Goal: Task Accomplishment & Management: Complete application form

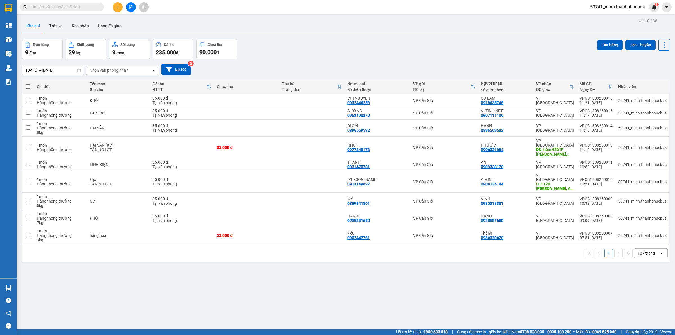
click at [28, 85] on th at bounding box center [28, 86] width 12 height 15
click at [28, 85] on span at bounding box center [28, 86] width 4 height 4
click at [28, 84] on input "checkbox" at bounding box center [28, 84] width 0 height 0
checkbox input "true"
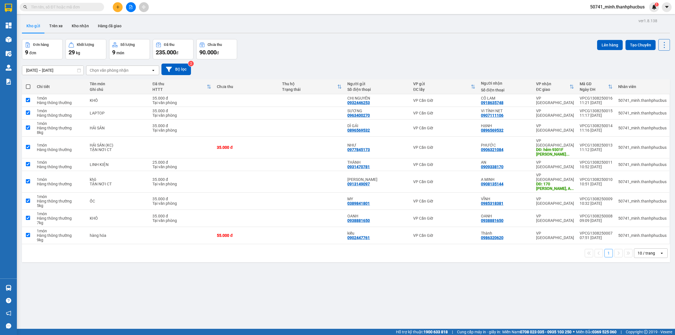
checkbox input "true"
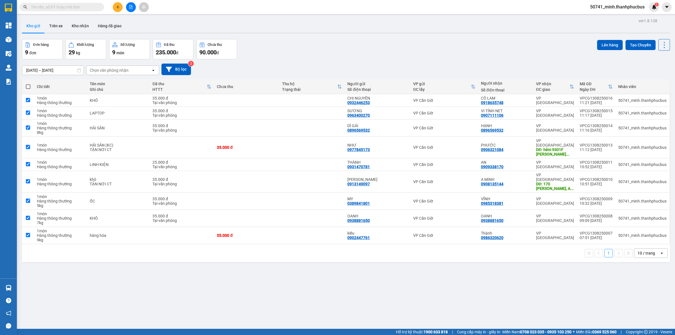
checkbox input "true"
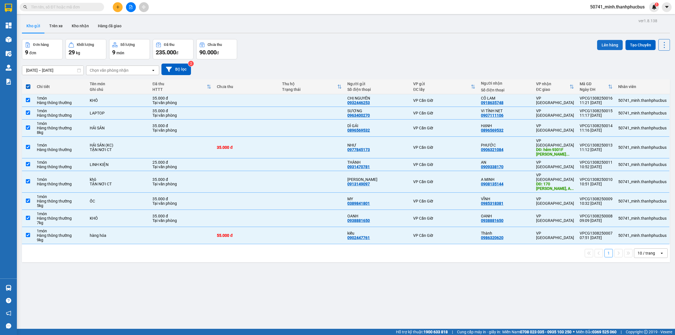
click at [609, 41] on button "Lên hàng" at bounding box center [610, 45] width 26 height 10
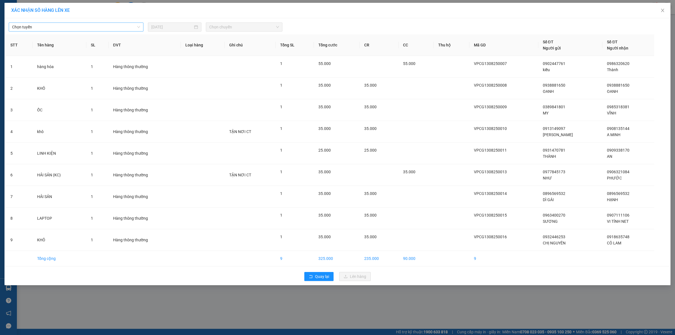
click at [110, 27] on span "Chọn tuyến" at bounding box center [76, 27] width 128 height 8
click at [51, 46] on div "Cần Giờ - [GEOGRAPHIC_DATA]" at bounding box center [76, 47] width 128 height 6
click at [245, 24] on span "Chọn chuyến" at bounding box center [244, 27] width 70 height 8
click at [220, 65] on div "12:00" at bounding box center [231, 65] width 44 height 6
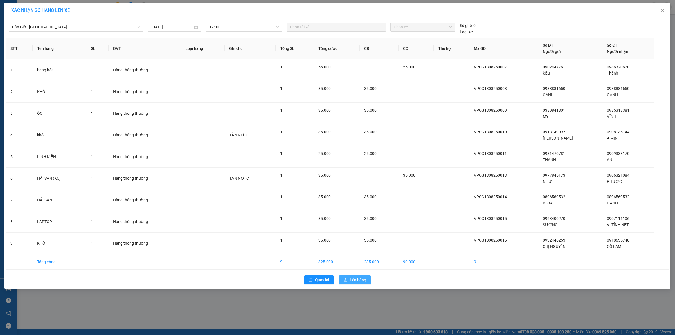
click at [358, 280] on span "Lên hàng" at bounding box center [358, 280] width 16 height 6
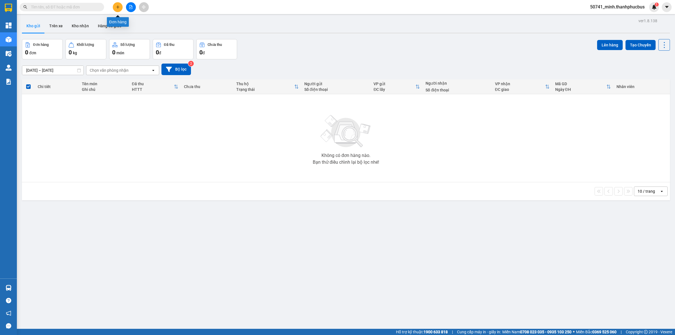
click at [118, 6] on icon "plus" at bounding box center [118, 7] width 4 height 4
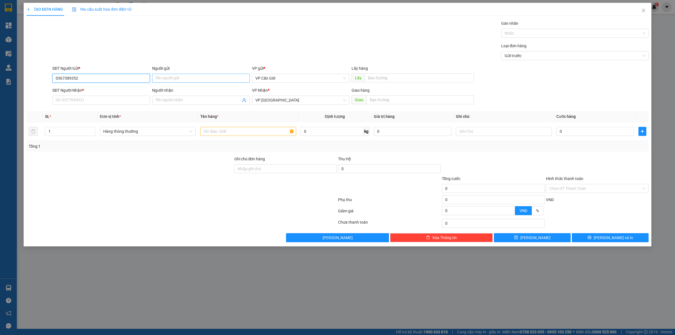
type input "0367389352"
click at [181, 78] on input "Người gửi" at bounding box center [201, 78] width 98 height 9
type input "t"
type input "[PERSON_NAME]"
click at [141, 99] on input "SĐT Người Nhận *" at bounding box center [101, 100] width 98 height 9
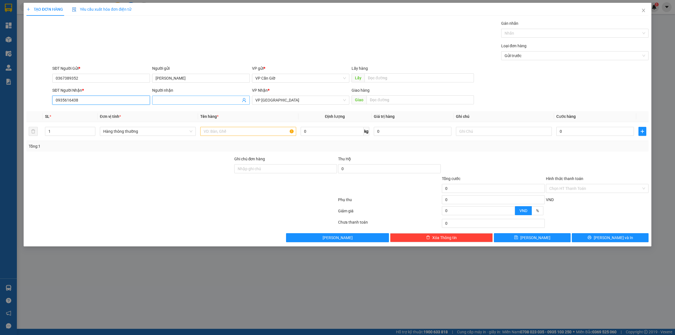
type input "0935616438"
click at [170, 102] on input "Người nhận" at bounding box center [197, 100] width 85 height 6
type input "[PERSON_NAME]"
click at [274, 130] on input "text" at bounding box center [248, 131] width 96 height 9
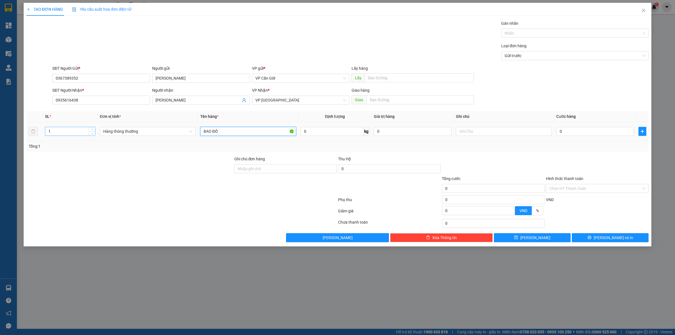
type input "BAO ĐỒ"
click at [80, 131] on input "1" at bounding box center [70, 131] width 50 height 8
type input "2"
drag, startPoint x: 185, startPoint y: 175, endPoint x: 363, endPoint y: 125, distance: 185.1
click at [189, 176] on form "Ghi chú đơn hàng Thu Hộ 0 Tổng cước 0 Hình thức thanh toán Chọn HT Thanh Toán P…" at bounding box center [337, 187] width 622 height 62
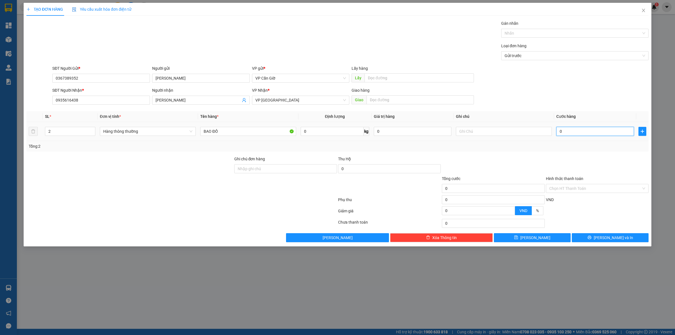
click at [585, 133] on input "0" at bounding box center [595, 131] width 78 height 9
type input "1"
type input "10"
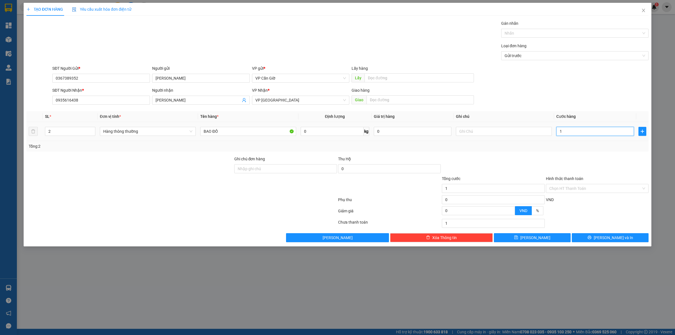
type input "10"
type input "100"
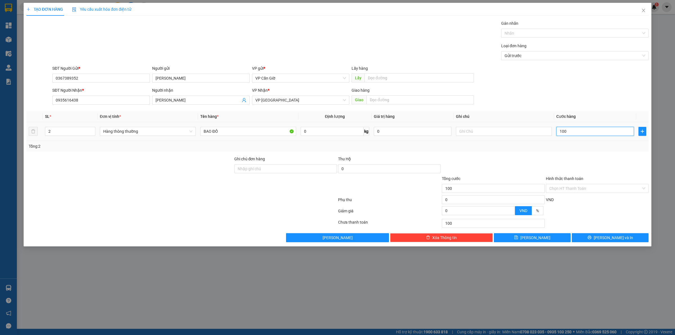
type input "1.000"
type input "10.000"
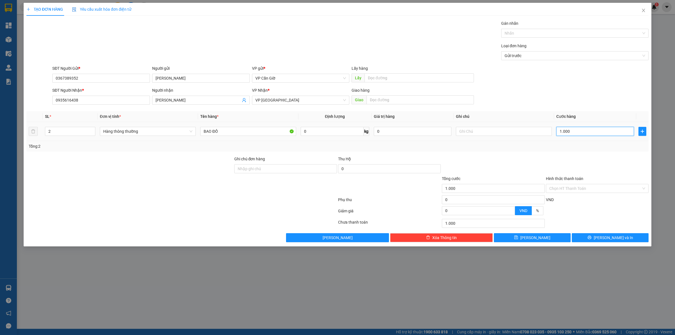
type input "10.000"
type input "100.000"
type input "1.000.000"
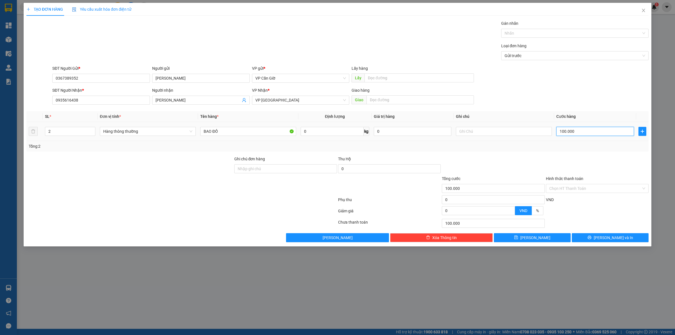
type input "1.000.000"
type input "100.000"
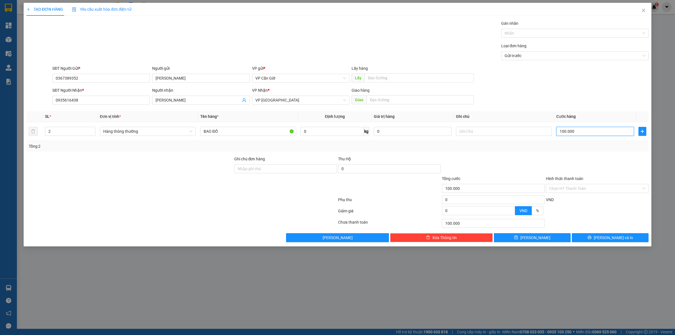
type input "100.000"
drag, startPoint x: 547, startPoint y: 150, endPoint x: 550, endPoint y: 152, distance: 3.9
click at [549, 151] on div "Tổng: 2" at bounding box center [337, 146] width 622 height 11
click at [574, 186] on input "Hình thức thanh toán" at bounding box center [595, 188] width 92 height 8
drag, startPoint x: 574, startPoint y: 186, endPoint x: 571, endPoint y: 192, distance: 6.5
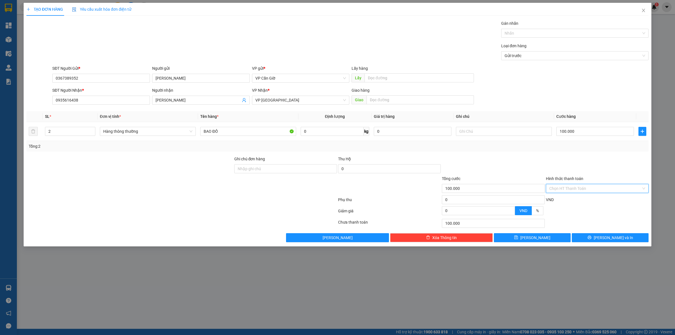
click at [574, 186] on input "Hình thức thanh toán" at bounding box center [595, 188] width 92 height 8
click at [564, 204] on div "Tại văn phòng" at bounding box center [597, 200] width 103 height 9
type input "0"
click at [615, 237] on span "[PERSON_NAME] và In" at bounding box center [612, 237] width 39 height 6
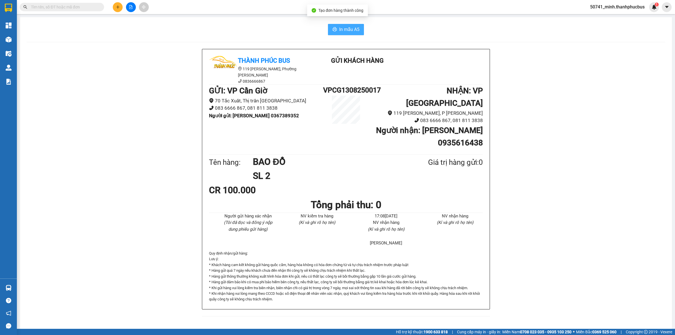
click at [357, 31] on span "In mẫu A5" at bounding box center [349, 29] width 20 height 7
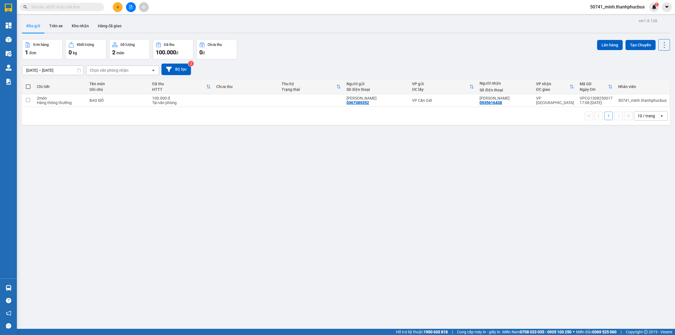
click at [116, 7] on icon "plus" at bounding box center [118, 7] width 4 height 4
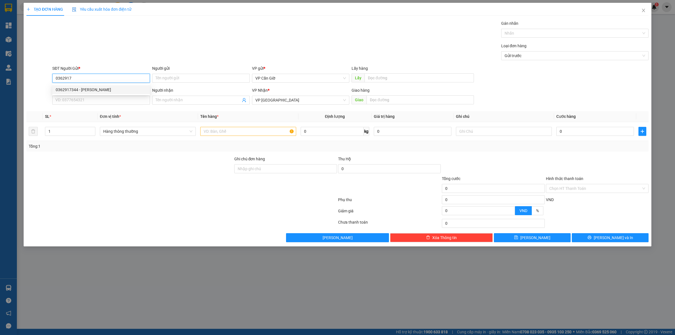
click at [94, 91] on div "0362917344 - [PERSON_NAME]" at bounding box center [101, 90] width 91 height 6
type input "0362917344"
type input "ANH HOÀN"
type input "45.000"
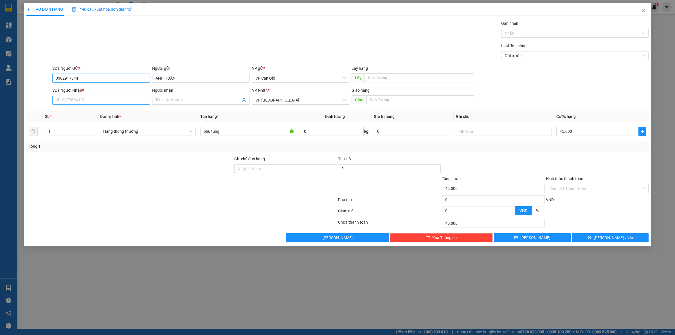
type input "0362917344"
drag, startPoint x: 99, startPoint y: 103, endPoint x: 100, endPoint y: 109, distance: 6.1
click at [100, 109] on div "Transit Pickup Surcharge Ids Transit Deliver Surcharge Ids Transit Deliver Surc…" at bounding box center [337, 131] width 622 height 222
type input "0909446777"
click at [179, 104] on span at bounding box center [201, 100] width 98 height 9
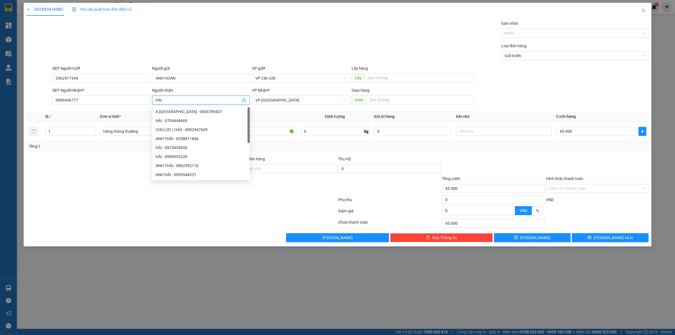
type input "HAI"
click at [180, 207] on form "Ghi chú đơn hàng Thu Hộ 0 Tổng cước 45.000 Hình thức thanh toán Chọn HT Thanh T…" at bounding box center [337, 187] width 622 height 62
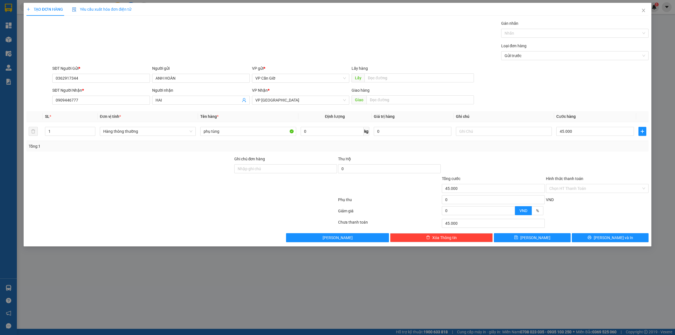
click at [292, 141] on div "Tổng: 1" at bounding box center [337, 146] width 622 height 11
click at [270, 135] on input "phụ tùng" at bounding box center [248, 131] width 96 height 9
type input "p"
type input "KHÔ"
click at [573, 131] on input "45.000" at bounding box center [595, 131] width 78 height 9
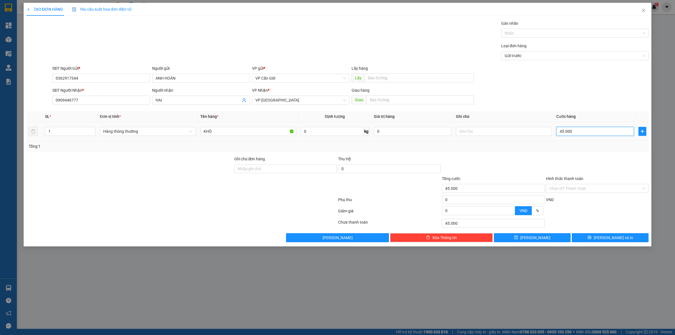
type input "3"
type input "35"
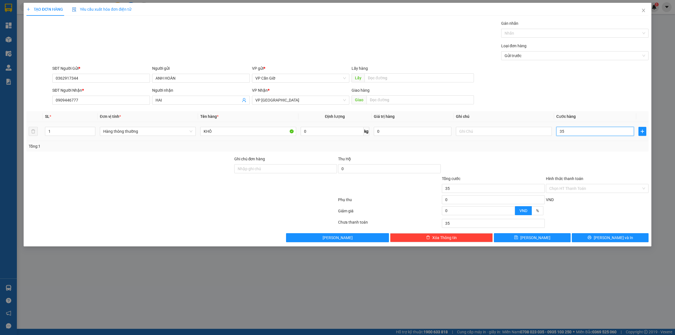
type input "350"
type input "3.500"
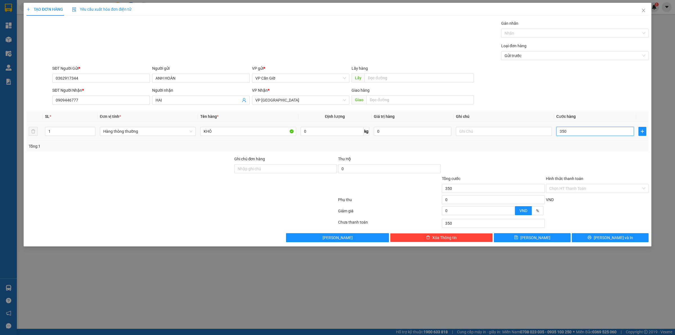
type input "3.500"
type input "35.000"
click at [598, 186] on input "Hình thức thanh toán" at bounding box center [595, 188] width 92 height 8
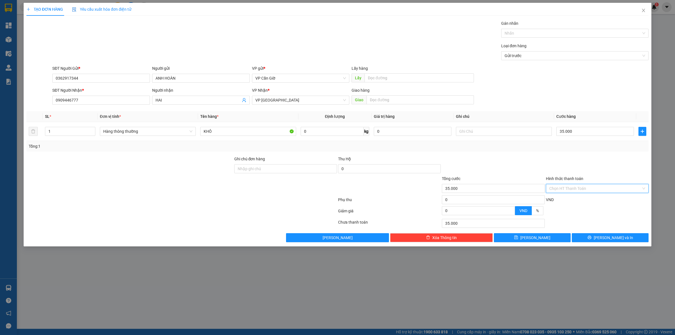
drag, startPoint x: 598, startPoint y: 186, endPoint x: 594, endPoint y: 190, distance: 5.8
click at [598, 186] on input "Hình thức thanh toán" at bounding box center [595, 188] width 92 height 8
drag, startPoint x: 572, startPoint y: 200, endPoint x: 568, endPoint y: 203, distance: 5.0
click at [572, 200] on div "Tại văn phòng" at bounding box center [597, 200] width 96 height 6
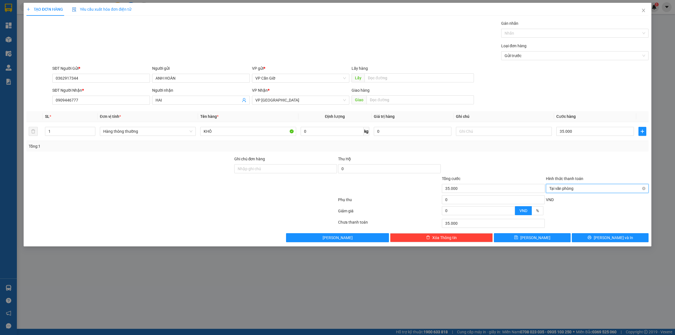
click at [645, 190] on div "Tại văn phòng" at bounding box center [597, 188] width 103 height 9
click at [557, 164] on div at bounding box center [597, 166] width 104 height 20
click at [586, 197] on div "VND" at bounding box center [597, 202] width 104 height 10
click at [586, 192] on input "Hình thức thanh toán" at bounding box center [595, 188] width 92 height 8
click at [568, 197] on div "Tại văn phòng" at bounding box center [597, 200] width 96 height 6
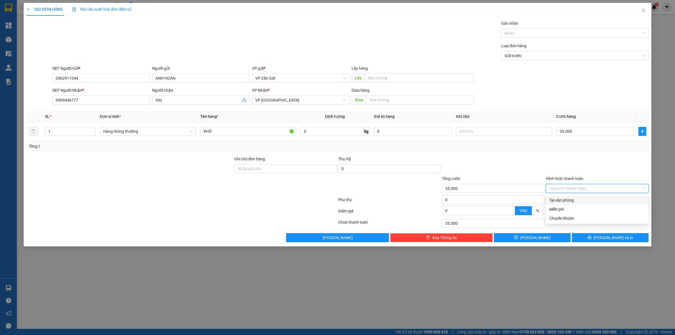
type input "0"
click at [598, 240] on button "[PERSON_NAME] và In" at bounding box center [610, 237] width 77 height 9
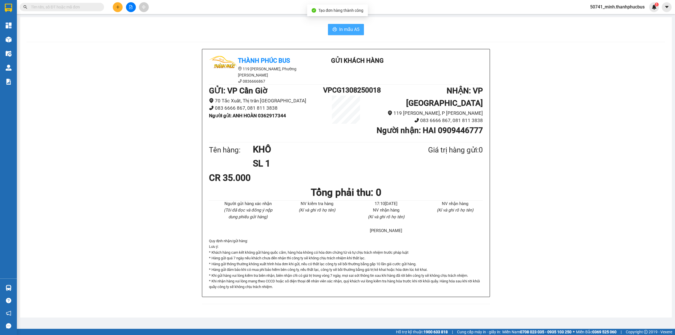
click at [349, 27] on span "In mẫu A5" at bounding box center [349, 29] width 20 height 7
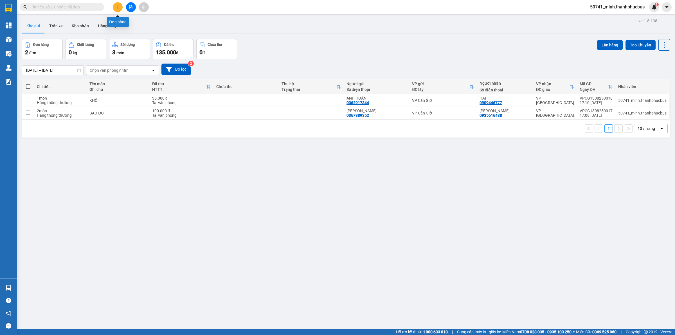
click at [114, 9] on button at bounding box center [118, 7] width 10 height 10
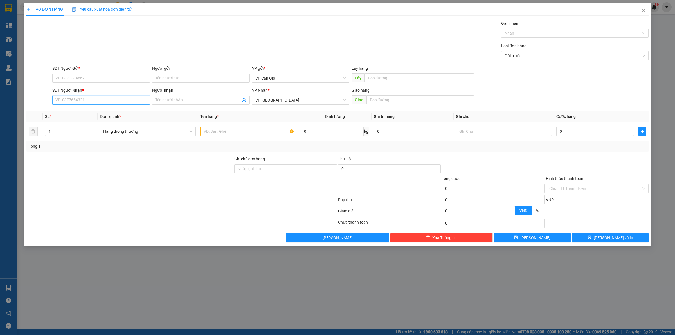
click at [101, 104] on input "SĐT Người Nhận *" at bounding box center [101, 100] width 98 height 9
click at [100, 112] on div "0909338170 - AN" at bounding box center [101, 112] width 91 height 6
type input "0909338170"
type input "AN"
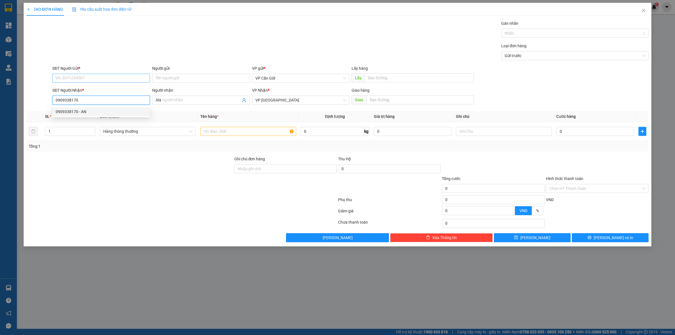
type input "25.000"
type input "0909338170"
click at [100, 78] on input "SĐT Người Gửi *" at bounding box center [101, 78] width 98 height 9
click at [86, 107] on div "0975157018 - ĐÔNG" at bounding box center [101, 108] width 91 height 6
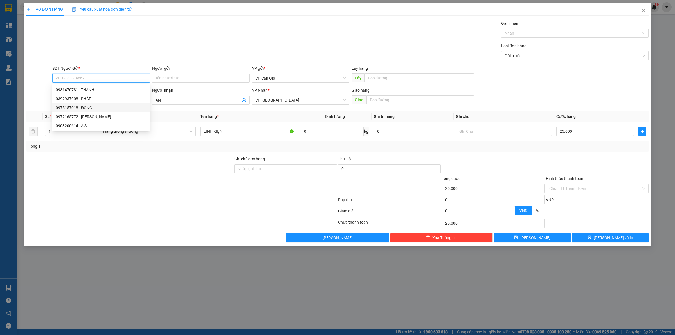
type input "0975157018"
type input "ĐÔNG"
click at [581, 189] on input "Hình thức thanh toán" at bounding box center [595, 188] width 92 height 8
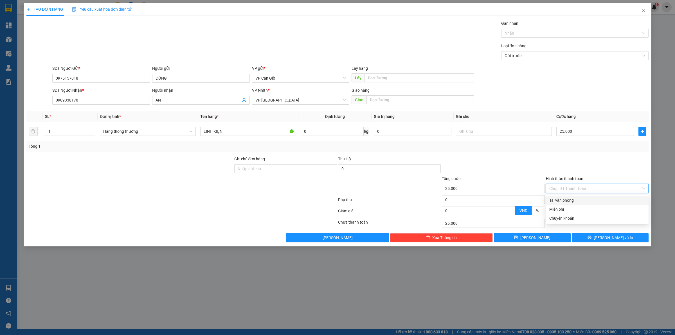
click at [581, 199] on div "Tại văn phòng" at bounding box center [597, 200] width 96 height 6
type input "0"
click at [591, 237] on icon "printer" at bounding box center [589, 237] width 4 height 4
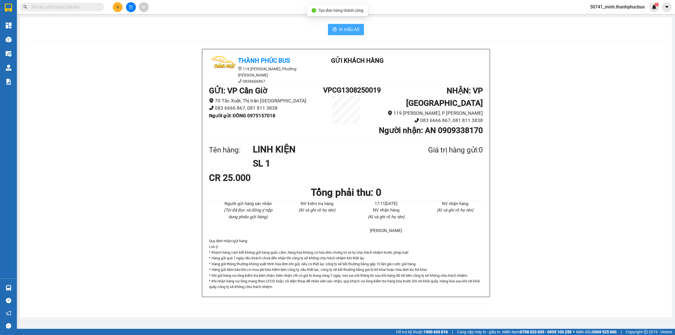
click at [344, 35] on button "In mẫu A5" at bounding box center [346, 29] width 36 height 11
drag, startPoint x: 358, startPoint y: 31, endPoint x: 405, endPoint y: 47, distance: 50.3
click at [361, 35] on button "In mẫu A5" at bounding box center [346, 29] width 36 height 11
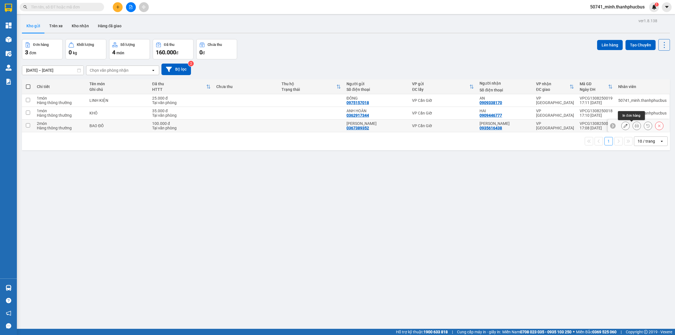
click at [634, 127] on button at bounding box center [637, 126] width 8 height 10
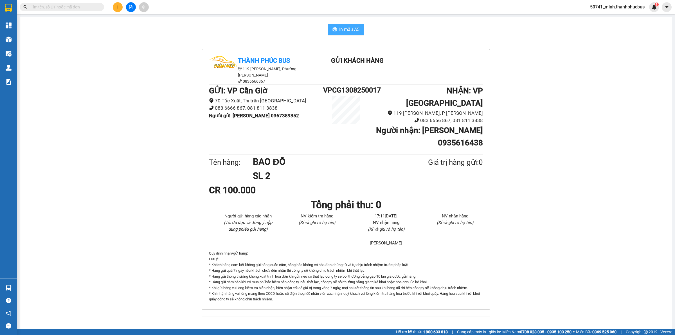
click at [362, 34] on button "In mẫu A5" at bounding box center [346, 29] width 36 height 11
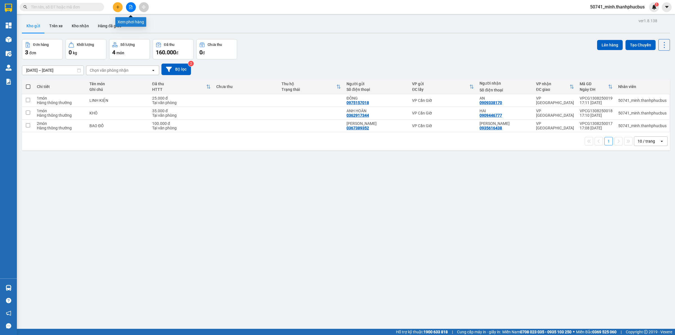
click at [132, 4] on button at bounding box center [131, 7] width 10 height 10
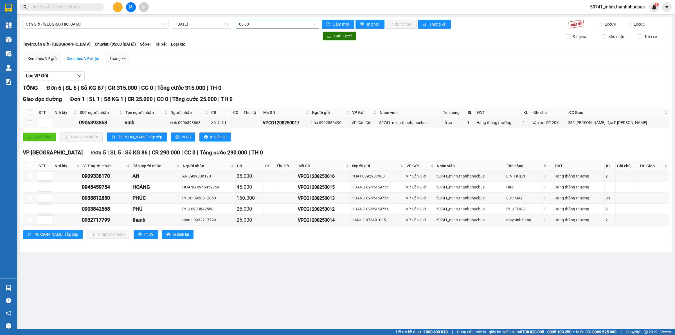
drag, startPoint x: 256, startPoint y: 23, endPoint x: 258, endPoint y: 26, distance: 3.3
click at [257, 23] on span "05:00" at bounding box center [277, 24] width 76 height 8
click at [258, 52] on div "08:00 - 51B-180.16" at bounding box center [261, 53] width 44 height 6
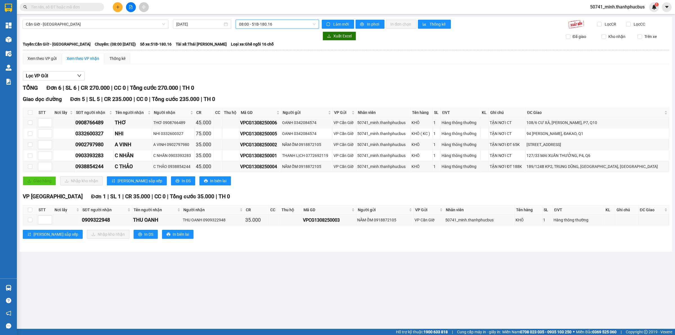
click at [283, 22] on span "08:00 - 51B-180.16" at bounding box center [277, 24] width 76 height 8
click at [258, 61] on div "12:00" at bounding box center [261, 62] width 44 height 6
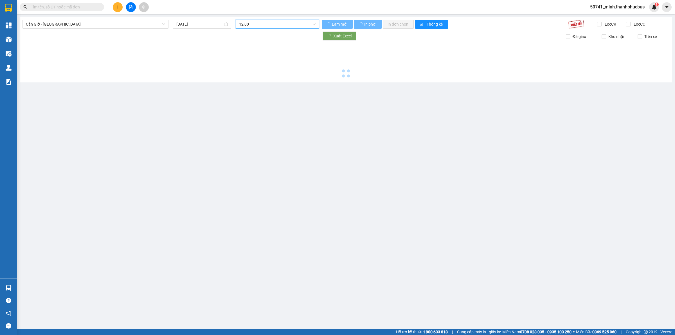
click at [250, 335] on html "Kết quả tìm kiếm ( 0 ) Bộ lọc No Data 50741_minh.thanhphucbus 1 Tổng Quan Kho h…" at bounding box center [337, 167] width 675 height 335
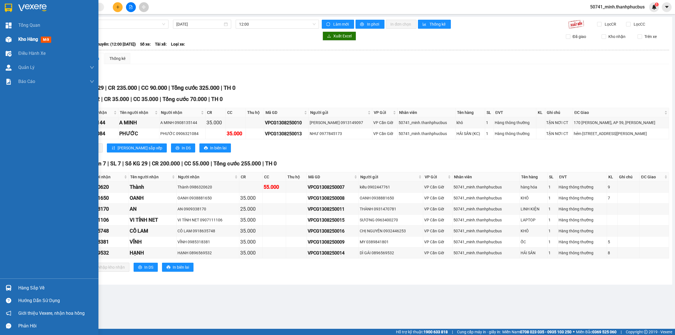
click at [7, 37] on img at bounding box center [9, 40] width 6 height 6
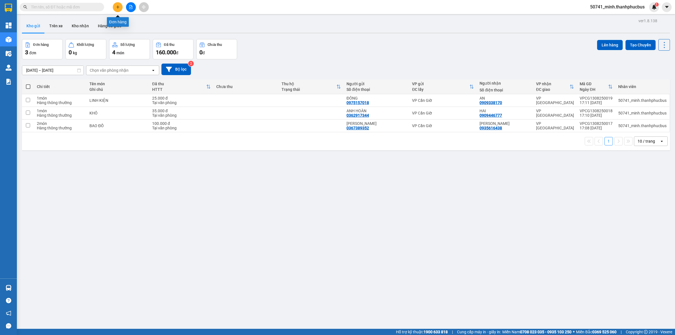
click at [122, 9] on button at bounding box center [118, 7] width 10 height 10
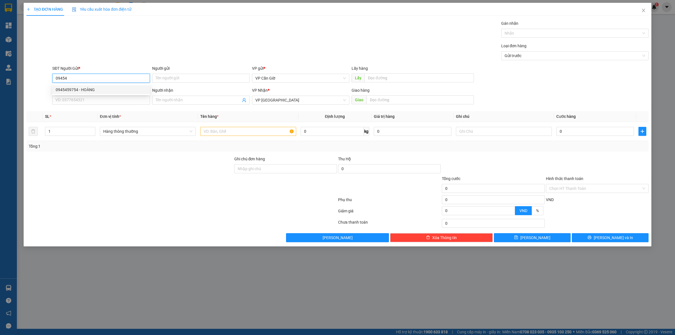
click at [127, 89] on div "0945459754 - HOÀNG" at bounding box center [101, 90] width 91 height 6
type input "0945459754"
type input "HOÀNG"
type input "45.000"
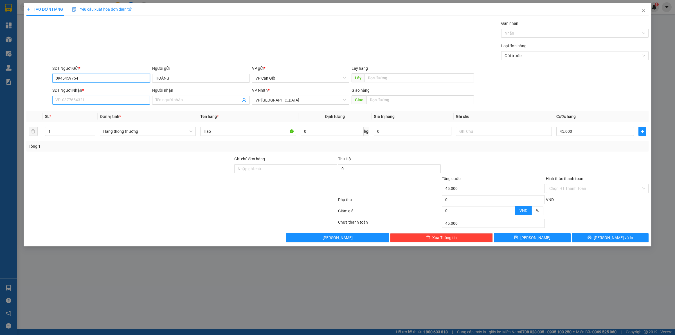
type input "0945459754"
click at [117, 96] on input "SĐT Người Nhận *" at bounding box center [101, 100] width 98 height 9
click at [106, 113] on div "0945459754 - HOÀNG" at bounding box center [101, 112] width 91 height 6
type input "0945459754"
type input "HOÀNG"
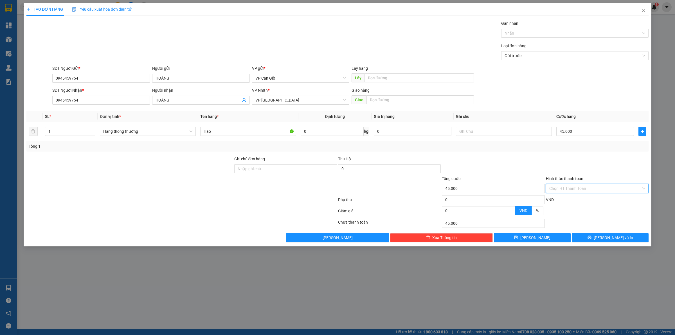
click at [587, 187] on input "Hình thức thanh toán" at bounding box center [595, 188] width 92 height 8
click at [575, 200] on div "Tại văn phòng" at bounding box center [597, 200] width 96 height 6
type input "0"
click at [591, 238] on icon "printer" at bounding box center [589, 237] width 4 height 4
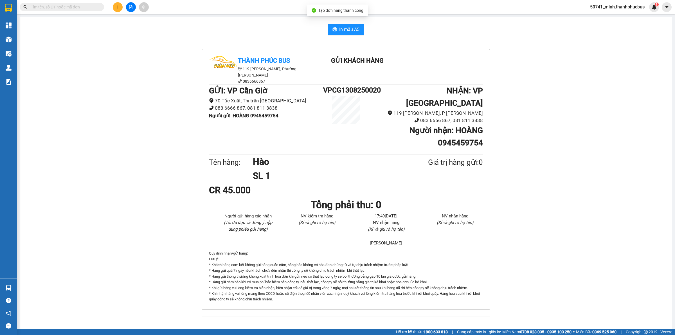
click at [364, 30] on div "In mẫu A5" at bounding box center [346, 29] width 638 height 11
click at [342, 32] on span "In mẫu A5" at bounding box center [349, 29] width 20 height 7
